Goal: Obtain resource: Download file/media

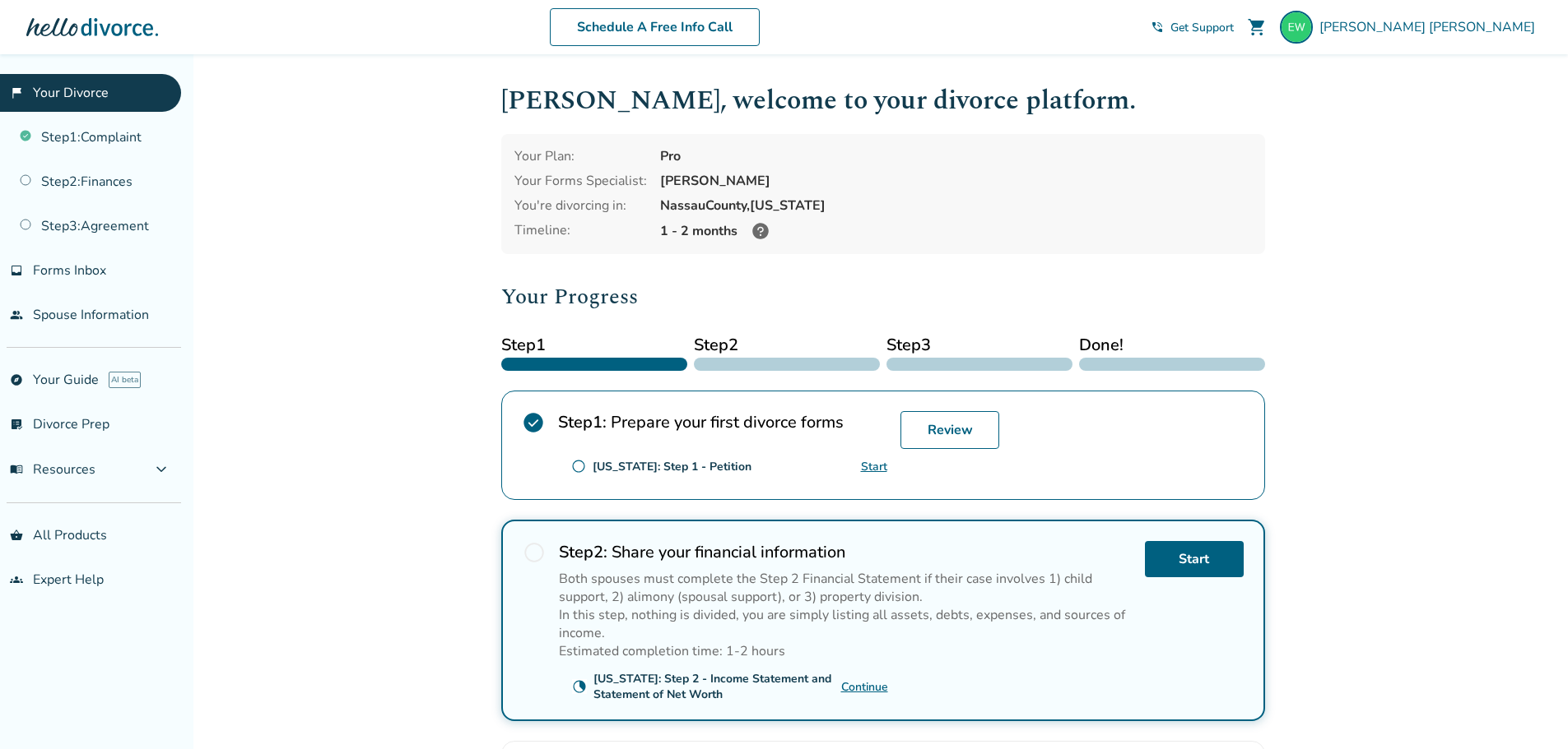
click at [878, 684] on link "Continue" at bounding box center [864, 687] width 47 height 15
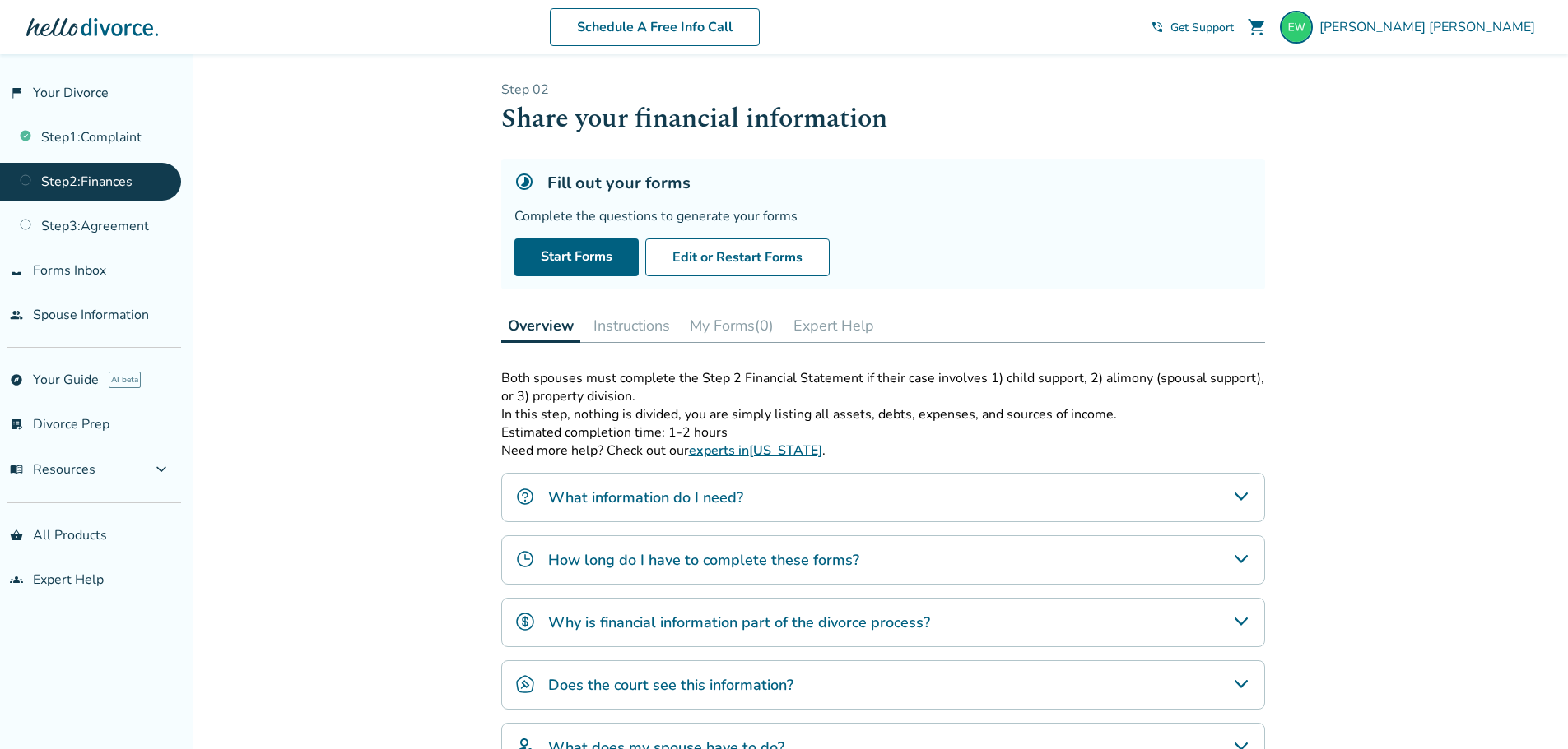
click at [117, 185] on link "Step 2 : Finances" at bounding box center [91, 182] width 181 height 38
click at [109, 263] on link "inbox Forms Inbox" at bounding box center [91, 271] width 181 height 38
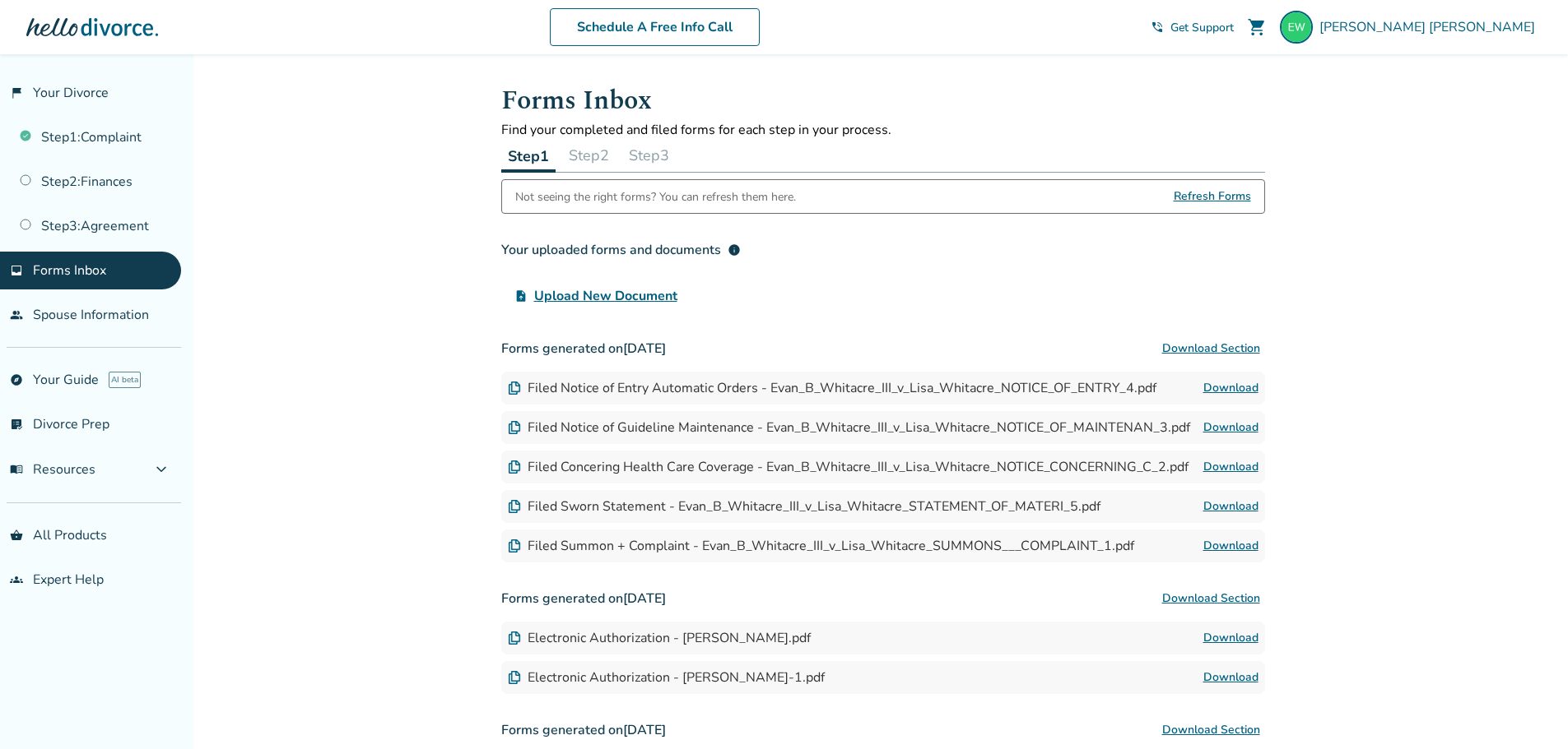
click at [593, 160] on button "Step 2" at bounding box center [589, 155] width 54 height 33
click at [98, 278] on span "Forms Inbox" at bounding box center [70, 270] width 73 height 18
click at [598, 148] on button "Step 2" at bounding box center [589, 155] width 54 height 33
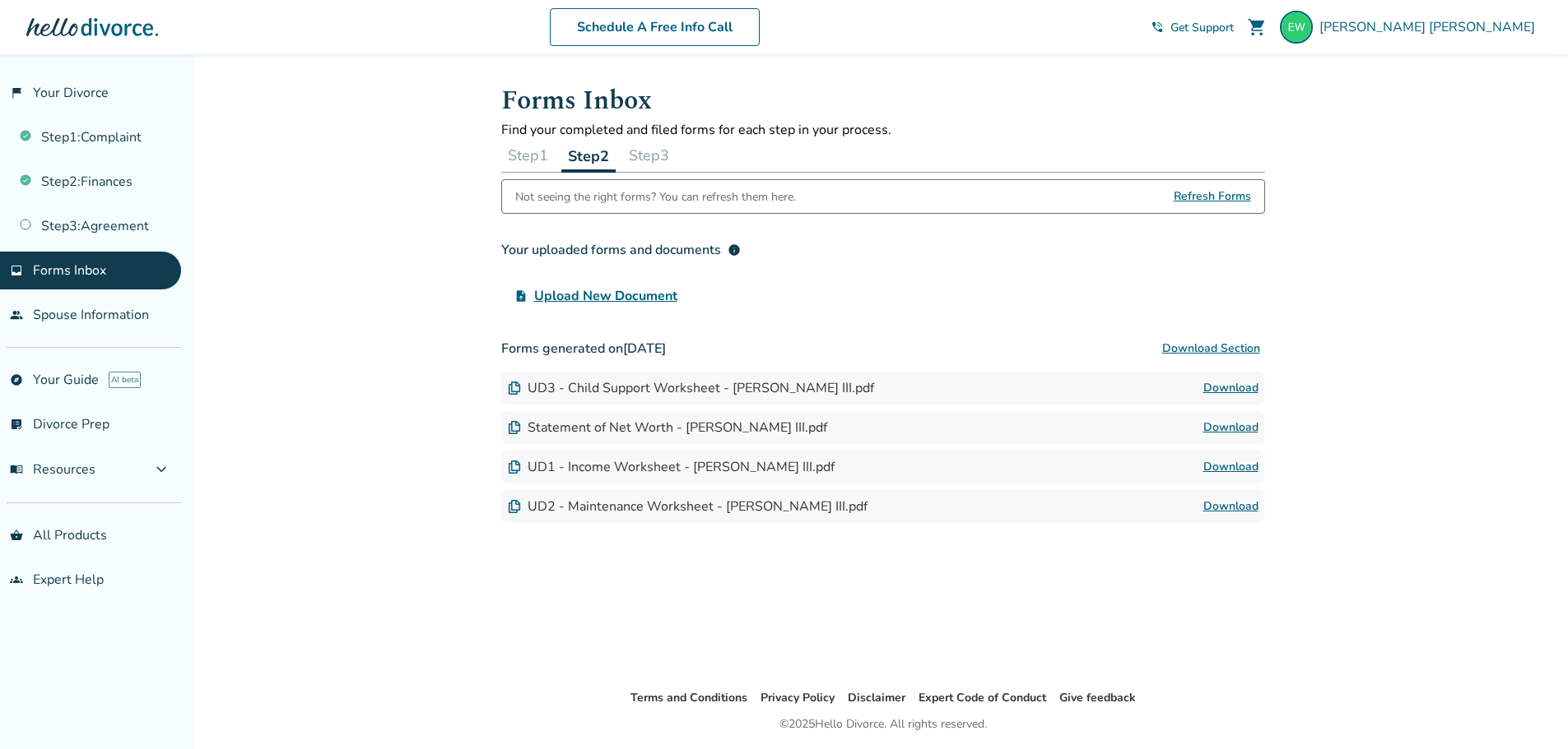
click at [513, 383] on img at bounding box center [514, 388] width 13 height 13
click at [543, 383] on div "UD3 - Child Support Worksheet - [PERSON_NAME] III.pdf" at bounding box center [690, 388] width 367 height 18
click at [1226, 389] on link "Download" at bounding box center [1230, 388] width 56 height 20
click at [1222, 467] on link "Download" at bounding box center [1230, 466] width 56 height 20
click at [1230, 428] on link "Download" at bounding box center [1230, 427] width 56 height 20
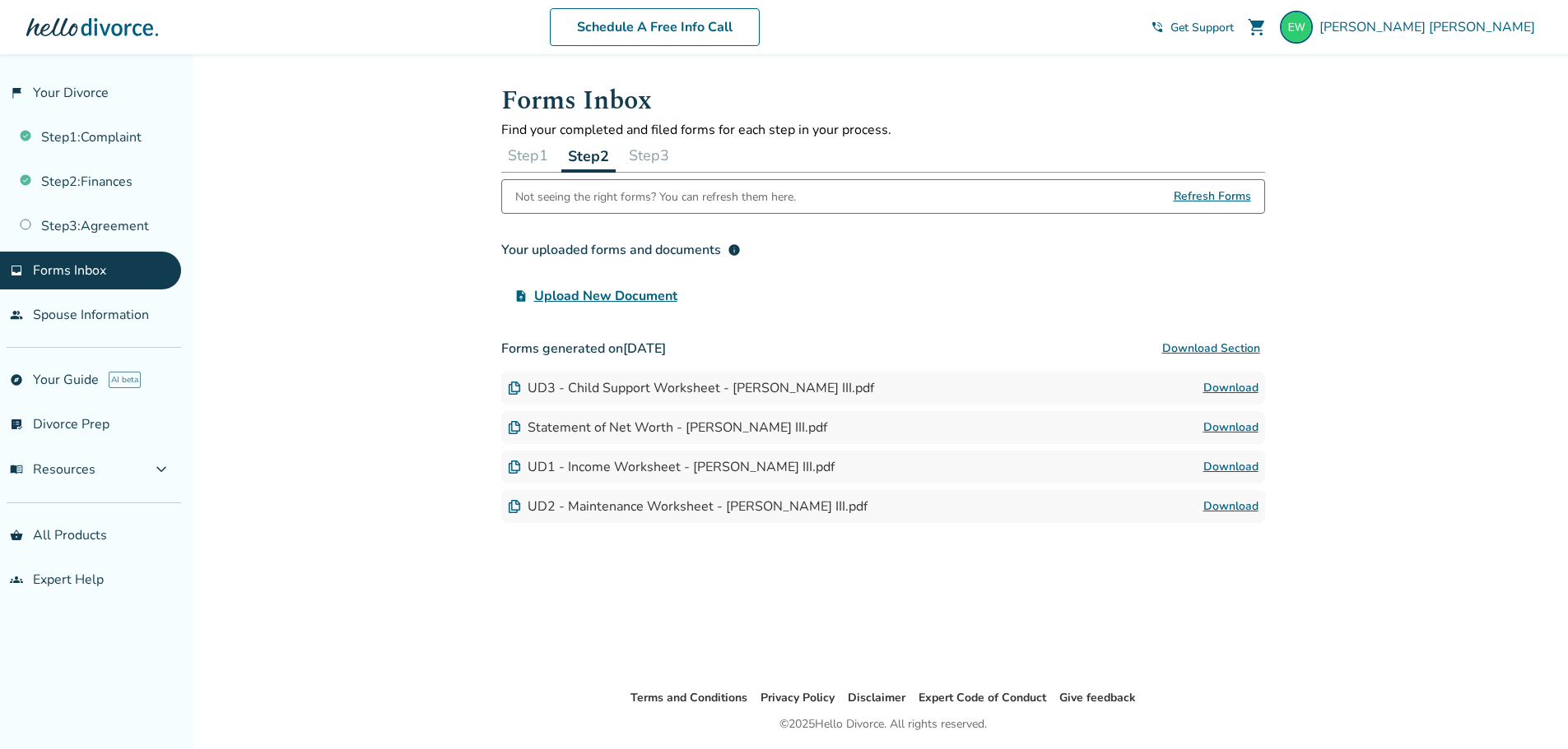
click at [1219, 508] on link "Download" at bounding box center [1230, 506] width 56 height 20
click at [1229, 389] on link "Download" at bounding box center [1230, 388] width 56 height 20
click at [1240, 499] on link "Download" at bounding box center [1230, 506] width 56 height 20
drag, startPoint x: 526, startPoint y: 387, endPoint x: 722, endPoint y: 389, distance: 196.0
click at [722, 389] on div "UD3 - Child Support Worksheet - [PERSON_NAME] III.pdf" at bounding box center [690, 388] width 367 height 18
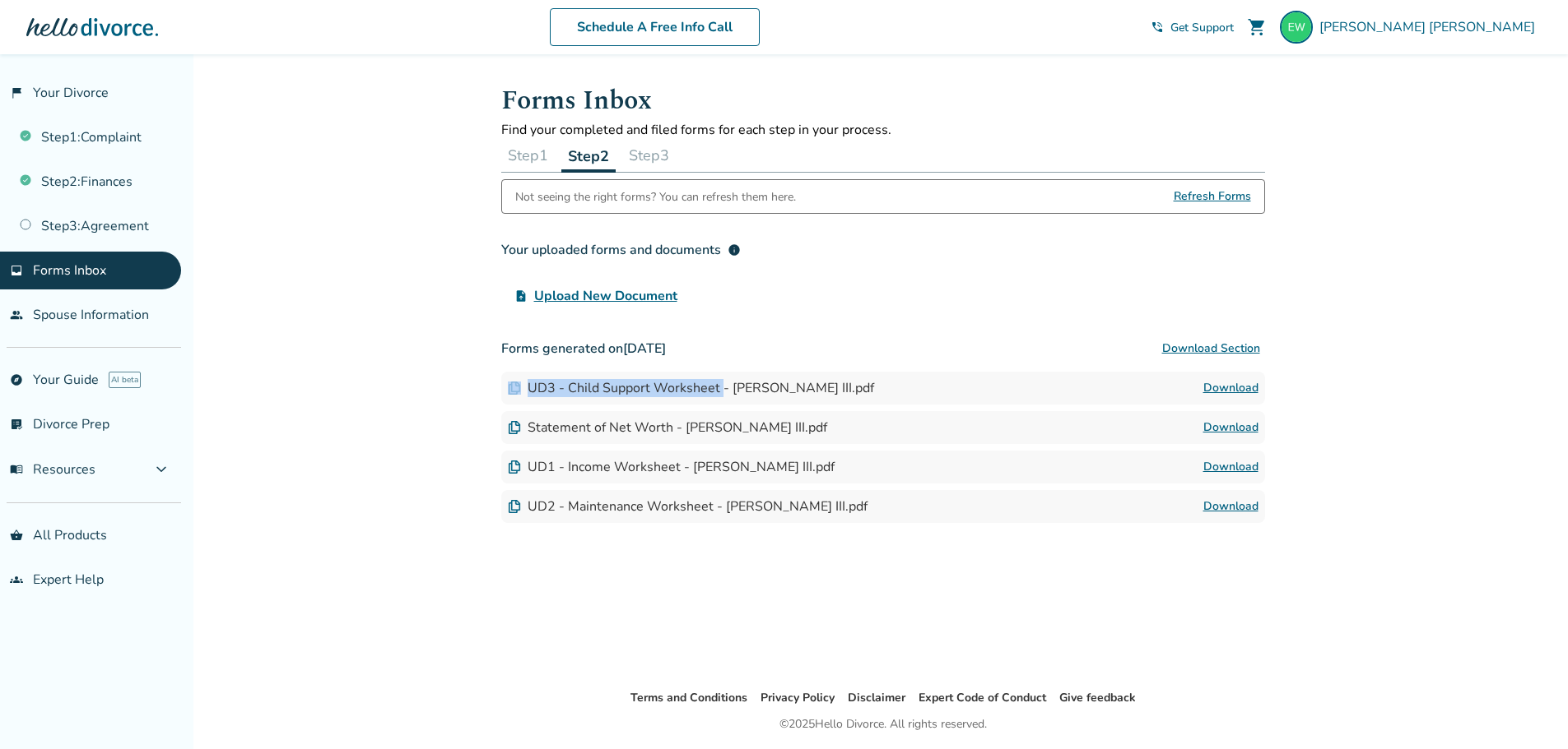
copy div "UD3 - Child Support Worksheet"
click at [533, 472] on div "UD1 - Income Worksheet - [PERSON_NAME] III.pdf" at bounding box center [671, 466] width 326 height 18
drag, startPoint x: 527, startPoint y: 471, endPoint x: 678, endPoint y: 466, distance: 151.1
click at [678, 466] on div "UD1 - Income Worksheet - [PERSON_NAME] III.pdf" at bounding box center [671, 466] width 326 height 18
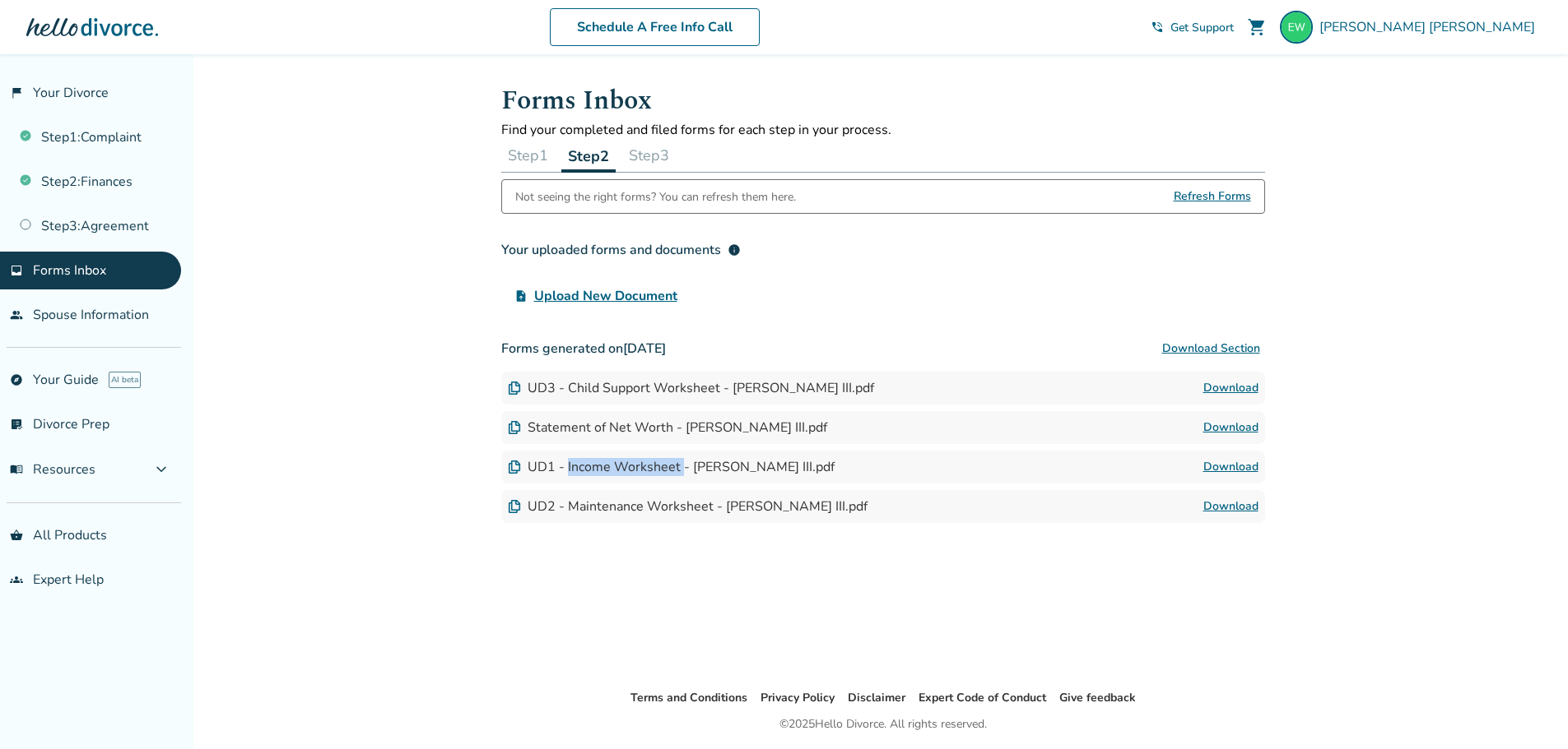
drag, startPoint x: 680, startPoint y: 466, endPoint x: 567, endPoint y: 470, distance: 113.1
click at [567, 470] on div "UD1 - Income Worksheet - [PERSON_NAME] III.pdf" at bounding box center [671, 466] width 326 height 18
copy div "Income Worksheet"
click at [1218, 467] on link "Download" at bounding box center [1230, 466] width 56 height 20
click at [1229, 390] on link "Download" at bounding box center [1230, 388] width 56 height 20
